Goal: Find specific page/section: Find specific page/section

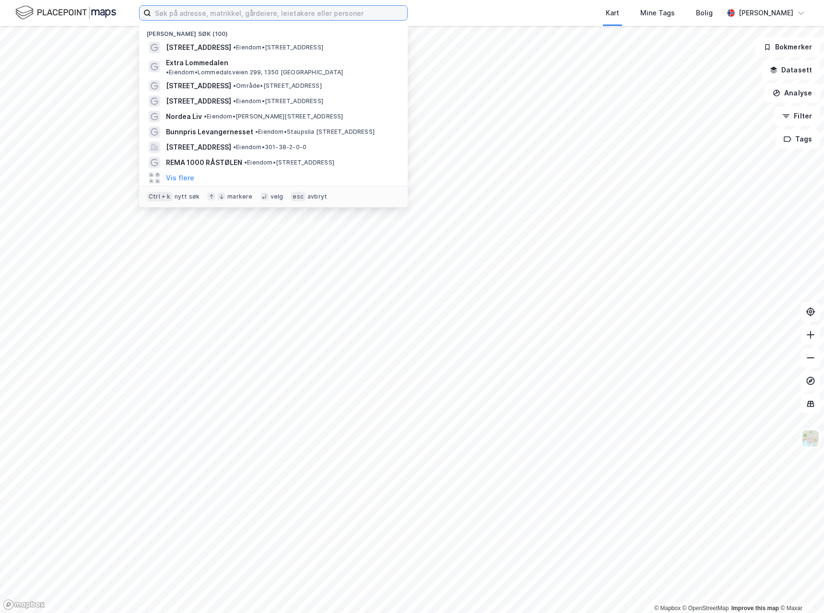
click at [185, 15] on input at bounding box center [279, 13] width 256 height 14
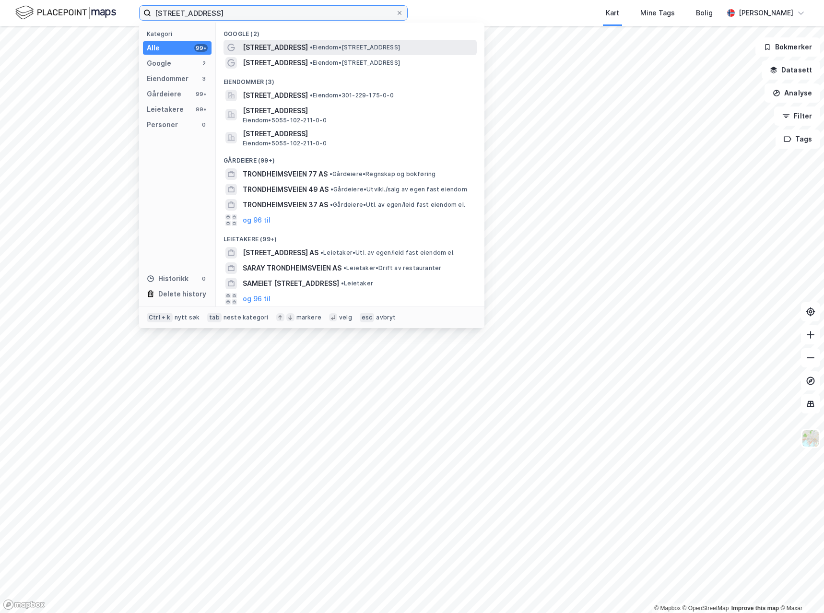
type input "[STREET_ADDRESS]"
click at [292, 43] on span "[STREET_ADDRESS]" at bounding box center [275, 48] width 65 height 12
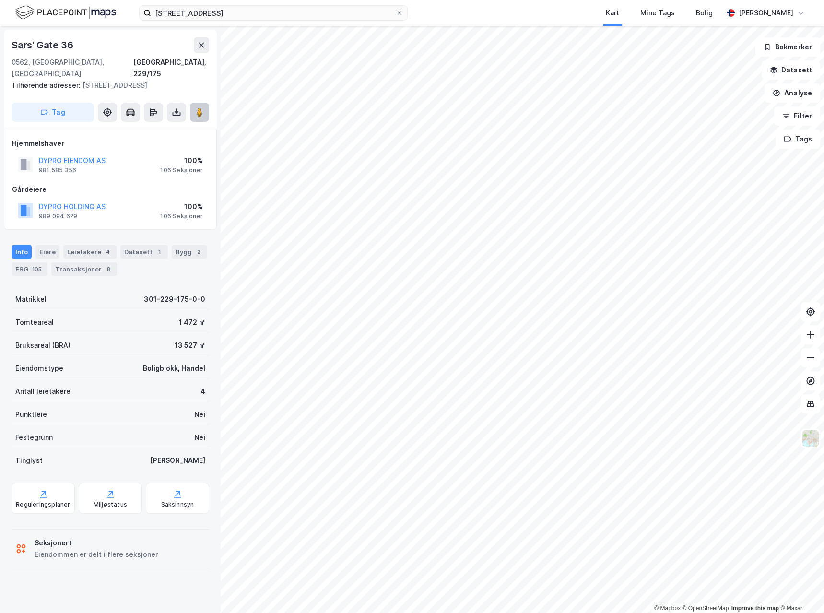
click at [197, 107] on image at bounding box center [200, 112] width 6 height 10
